Goal: Task Accomplishment & Management: Use online tool/utility

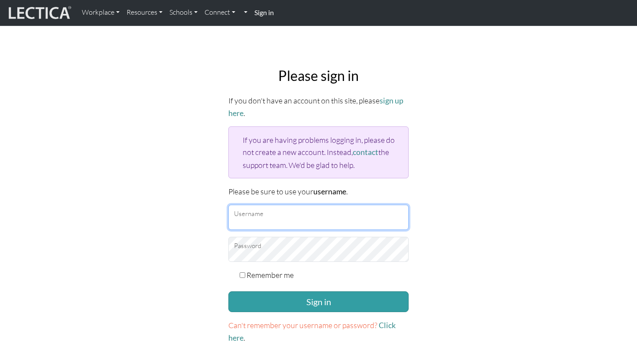
click at [257, 211] on input "Username" at bounding box center [318, 217] width 180 height 25
type input "cucarighini"
click at [242, 273] on input "Remember me" at bounding box center [243, 276] width 6 height 6
checkbox input "true"
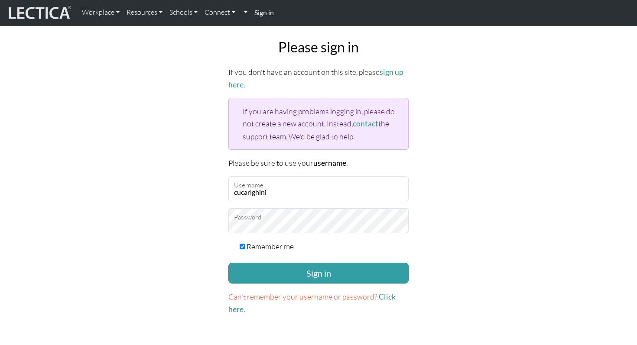
scroll to position [26, 0]
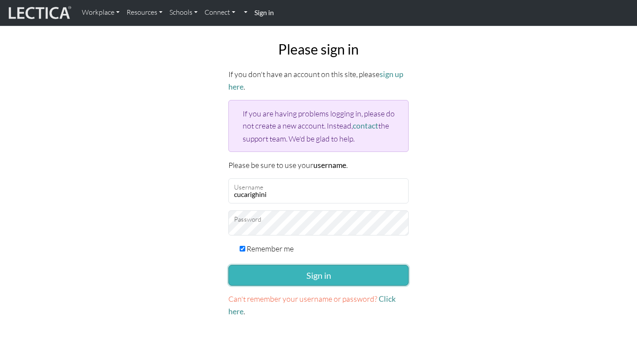
click at [314, 273] on button "Sign in" at bounding box center [318, 275] width 180 height 21
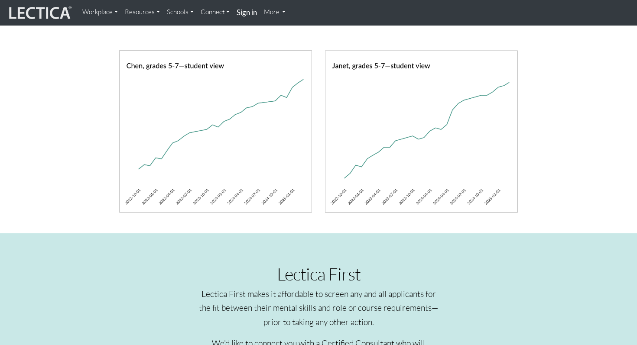
scroll to position [942, 0]
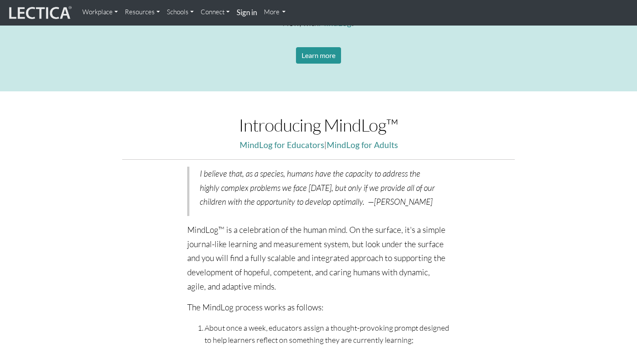
scroll to position [425, 0]
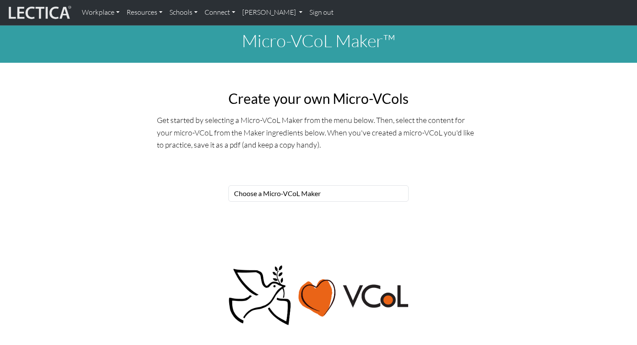
scroll to position [1, 0]
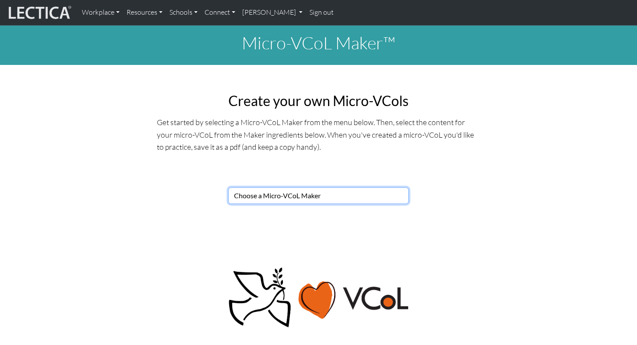
click at [351, 199] on select "Choose a Micro-VCoL Maker" at bounding box center [318, 196] width 180 height 16
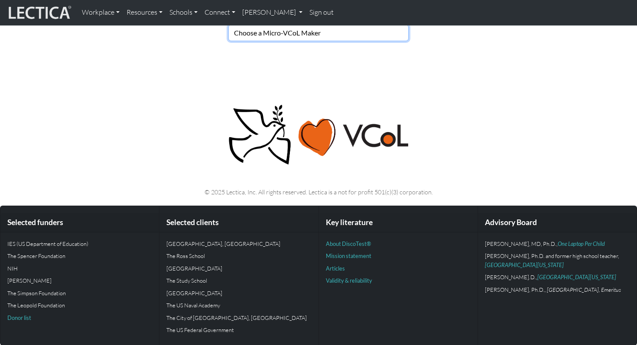
scroll to position [0, 0]
